Goal: Information Seeking & Learning: Learn about a topic

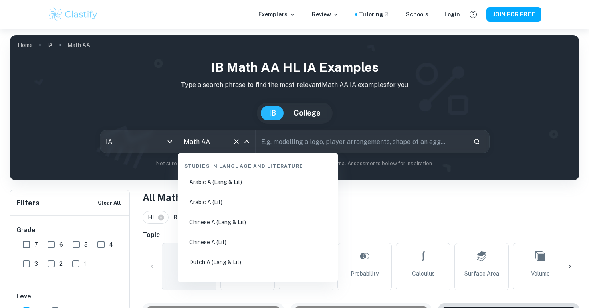
click at [213, 142] on input "Math AA" at bounding box center [205, 141] width 48 height 15
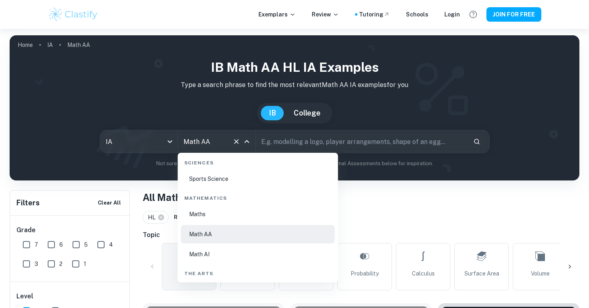
scroll to position [1351, 0]
click at [206, 248] on li "Math AI" at bounding box center [258, 253] width 154 height 18
type input "Math AI"
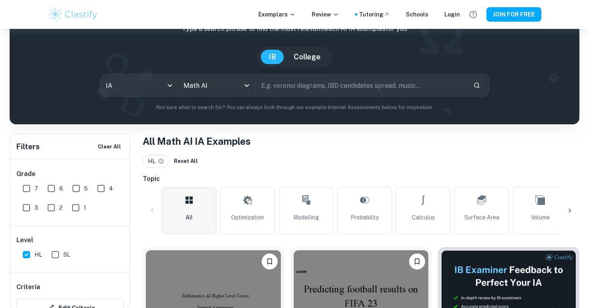
scroll to position [64, 0]
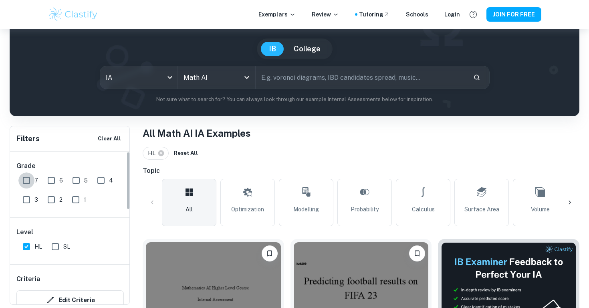
click at [32, 183] on input "7" at bounding box center [26, 180] width 16 height 16
checkbox input "true"
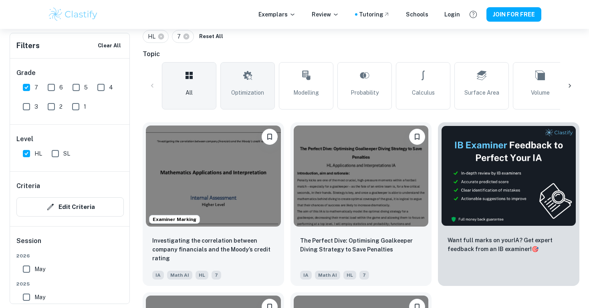
scroll to position [185, 0]
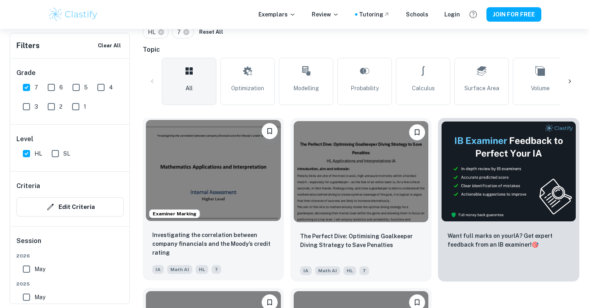
click at [185, 179] on img at bounding box center [213, 170] width 135 height 101
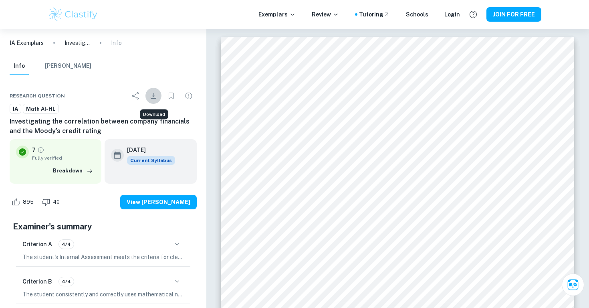
click at [150, 96] on icon "Download" at bounding box center [154, 96] width 10 height 10
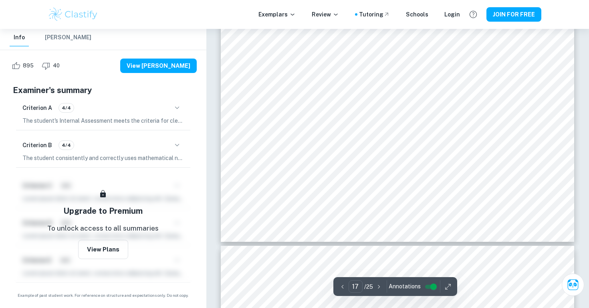
scroll to position [8599, 0]
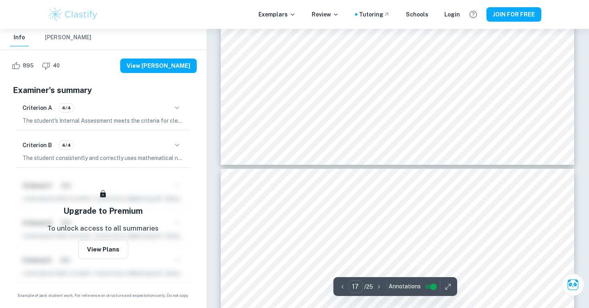
type input "18"
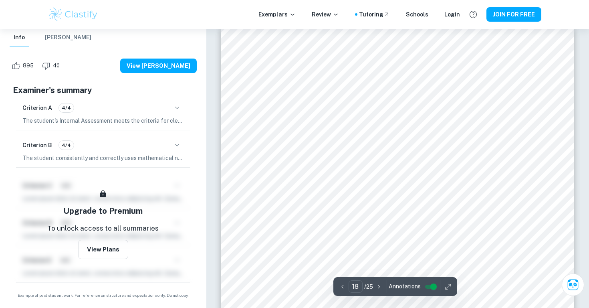
scroll to position [8804, 0]
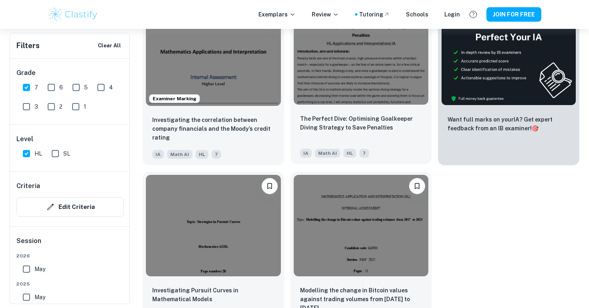
scroll to position [329, 0]
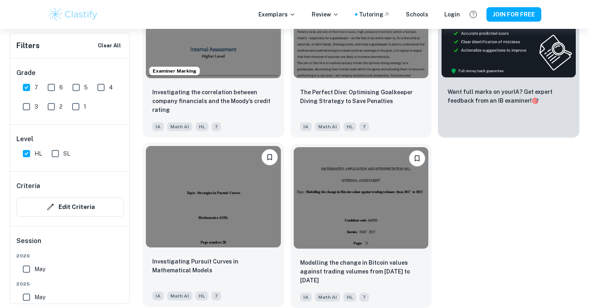
click at [205, 213] on img at bounding box center [213, 196] width 135 height 101
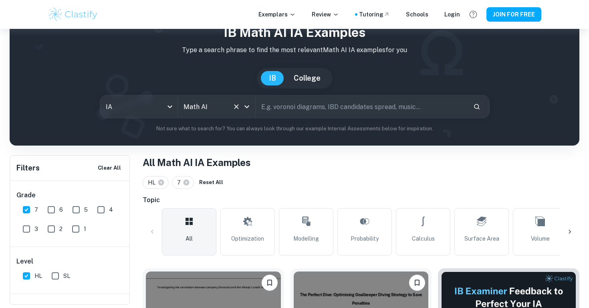
click at [203, 110] on input "Math AI" at bounding box center [205, 106] width 48 height 15
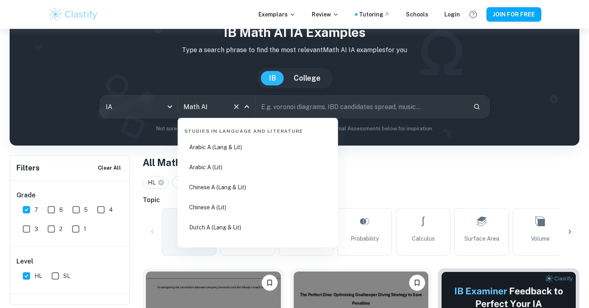
scroll to position [1335, 0]
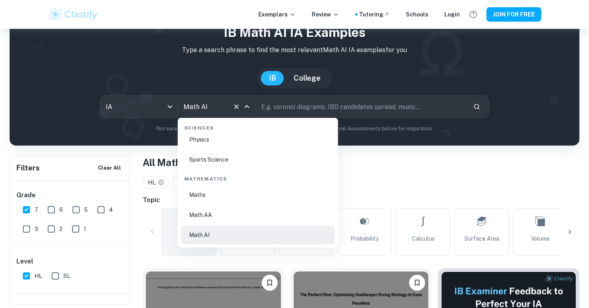
click at [221, 216] on li "Math AA" at bounding box center [258, 214] width 154 height 18
type input "Math AA"
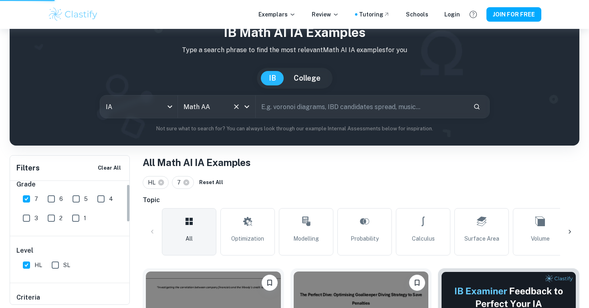
scroll to position [16, 0]
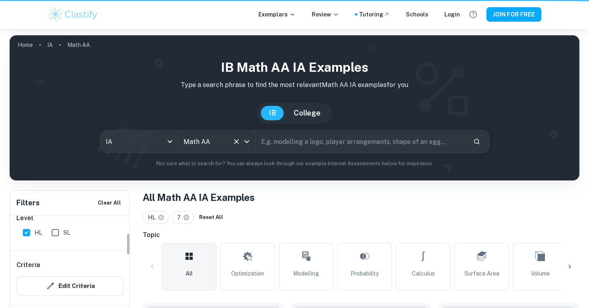
scroll to position [85, 0]
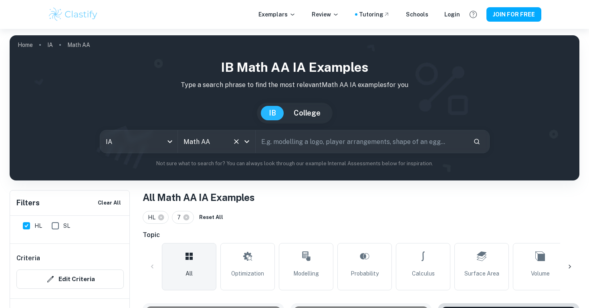
click at [49, 230] on input "SL" at bounding box center [55, 225] width 16 height 16
checkbox input "true"
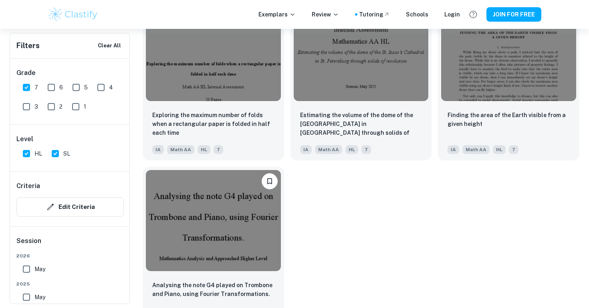
scroll to position [3559, 0]
